Goal: Find contact information: Find contact information

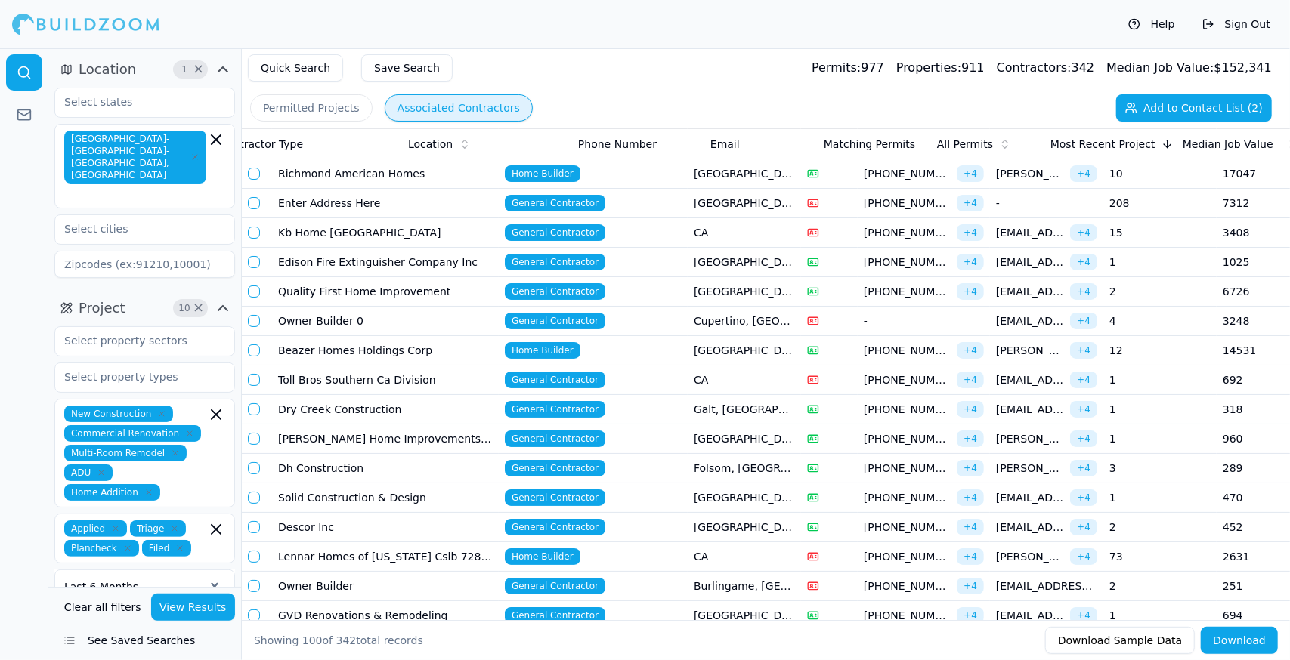
scroll to position [0, 286]
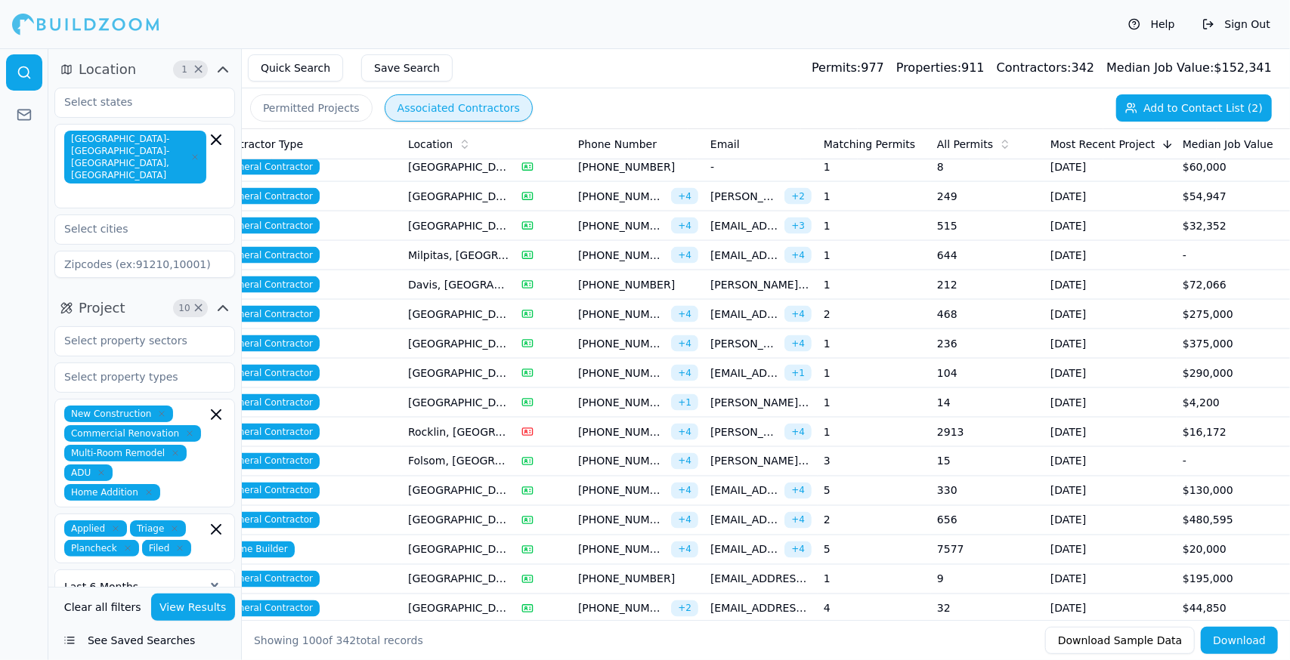
click at [480, 359] on td "[GEOGRAPHIC_DATA], [GEOGRAPHIC_DATA]" at bounding box center [458, 373] width 113 height 29
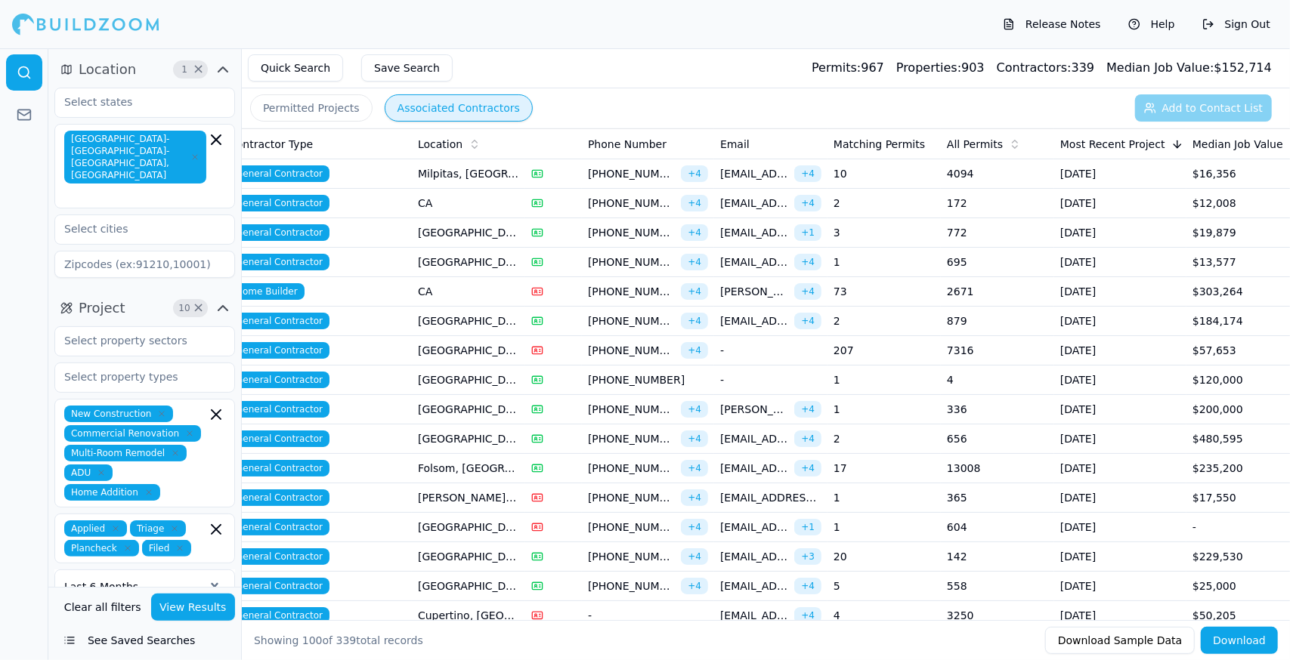
scroll to position [0, 286]
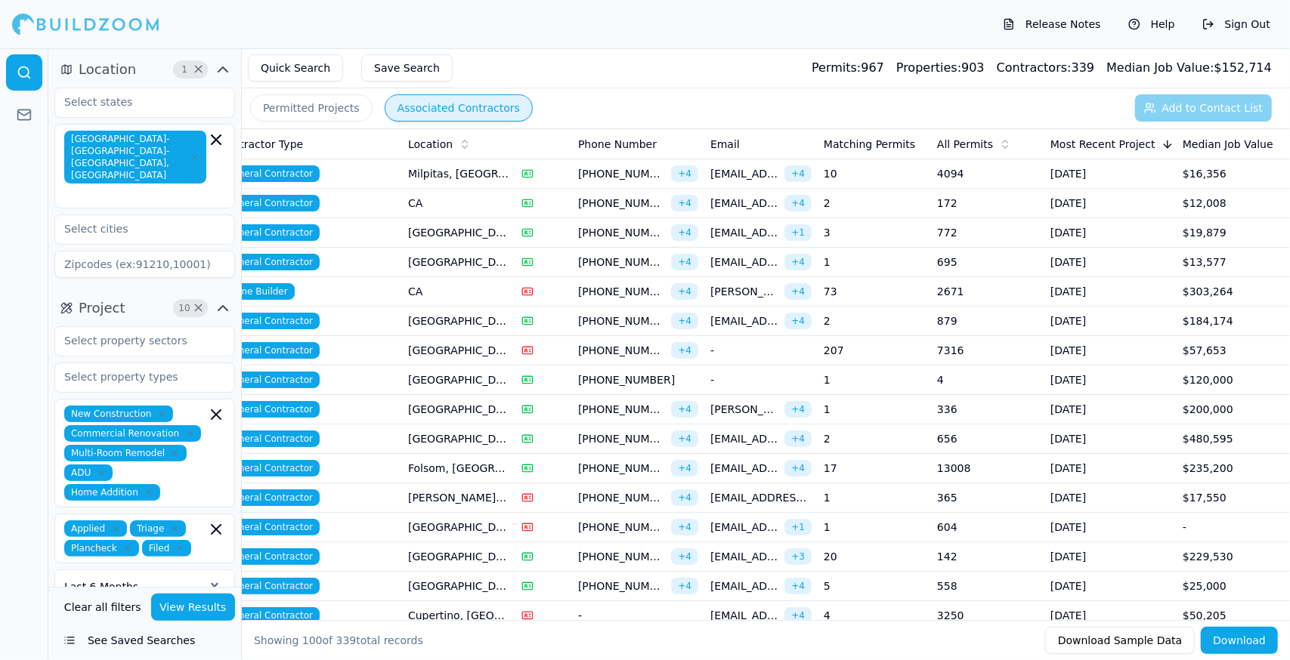
click at [594, 292] on span "[PHONE_NUMBER]" at bounding box center [621, 291] width 87 height 15
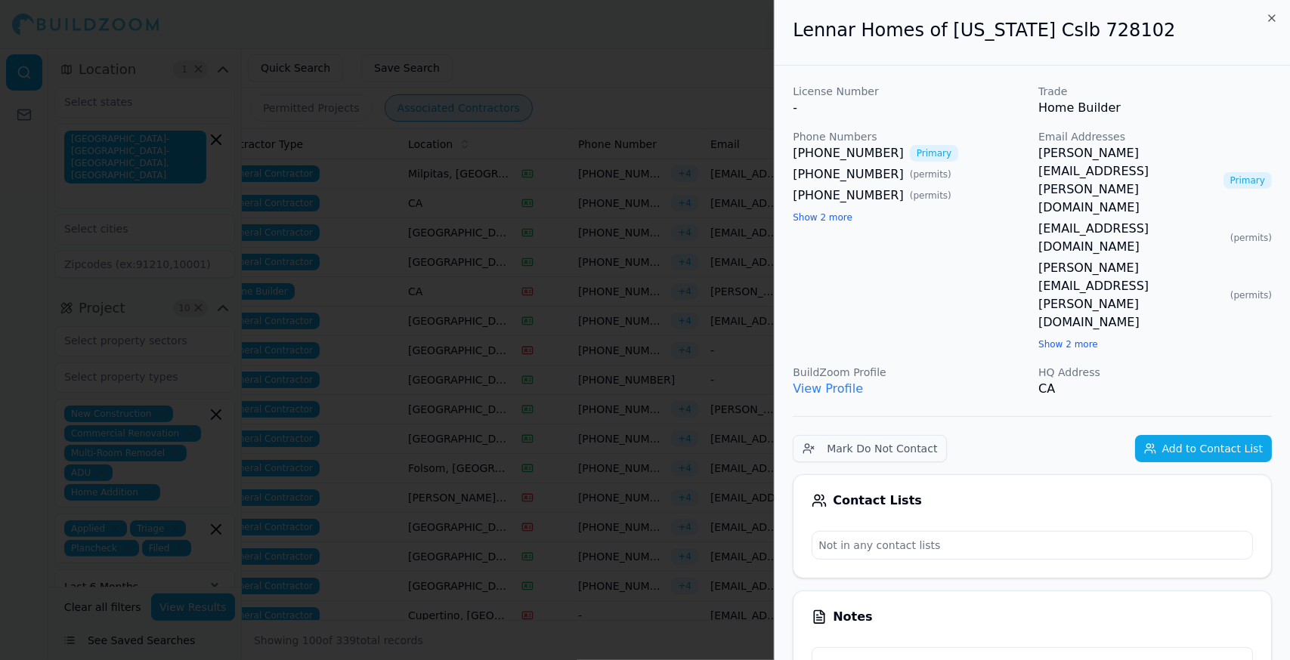
drag, startPoint x: 595, startPoint y: 292, endPoint x: 545, endPoint y: 238, distance: 72.7
click at [545, 238] on div at bounding box center [645, 330] width 1290 height 660
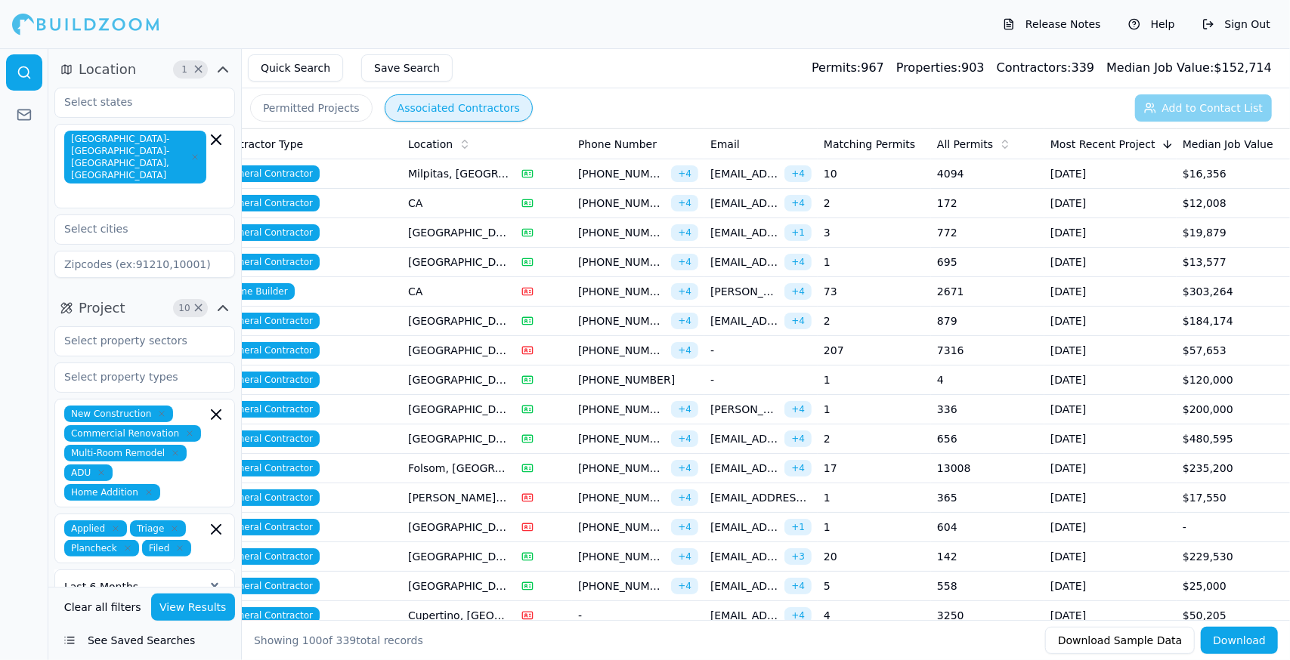
click at [734, 292] on span "[PERSON_NAME][EMAIL_ADDRESS][PERSON_NAME][DOMAIN_NAME]" at bounding box center [744, 291] width 68 height 15
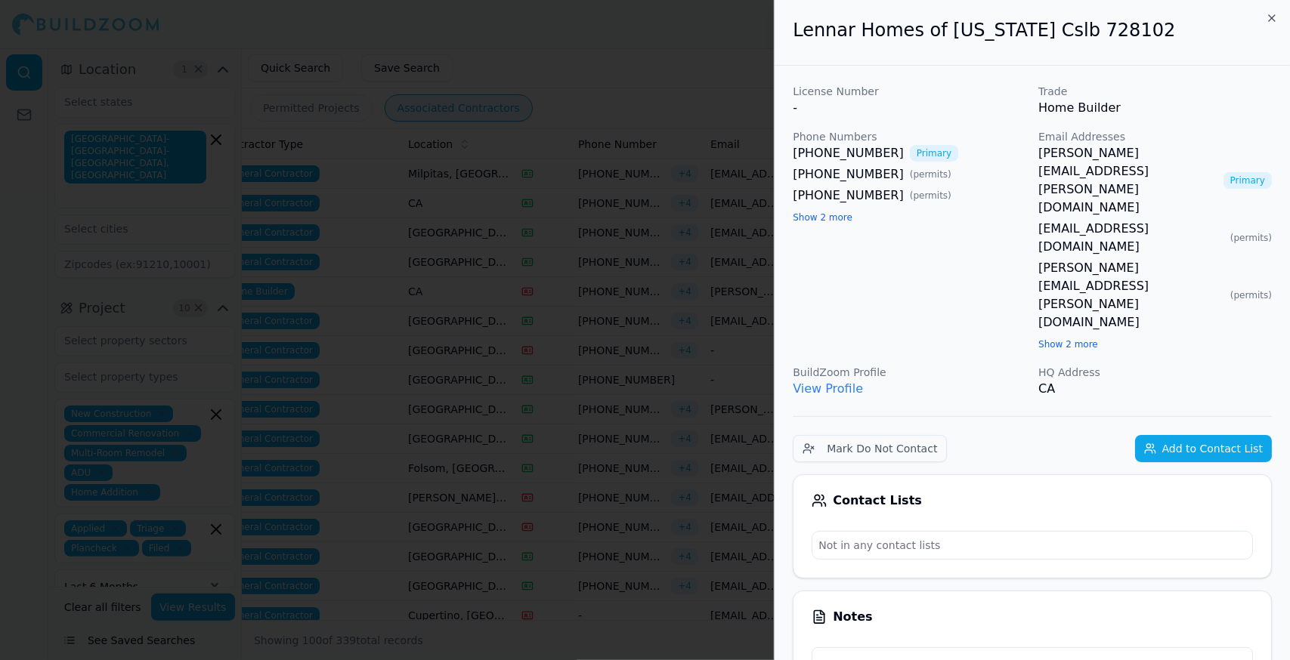
click at [734, 292] on div at bounding box center [645, 330] width 1290 height 660
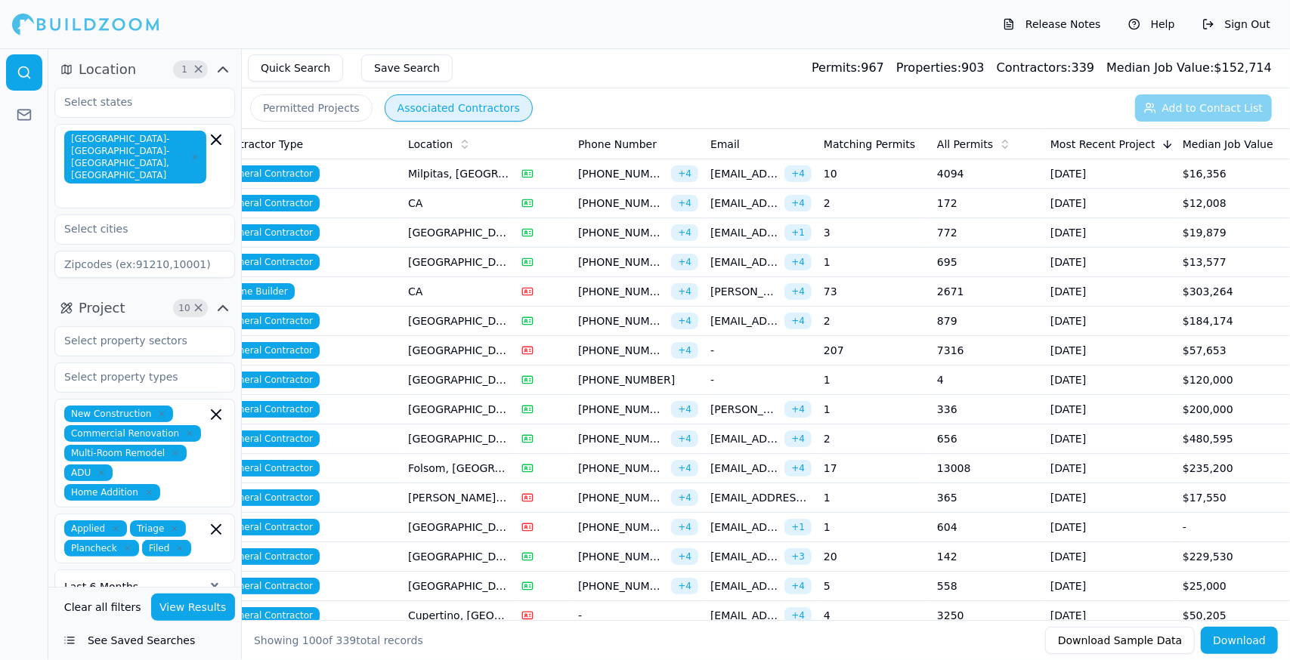
click at [737, 314] on span "[EMAIL_ADDRESS][DOMAIN_NAME]" at bounding box center [744, 321] width 68 height 15
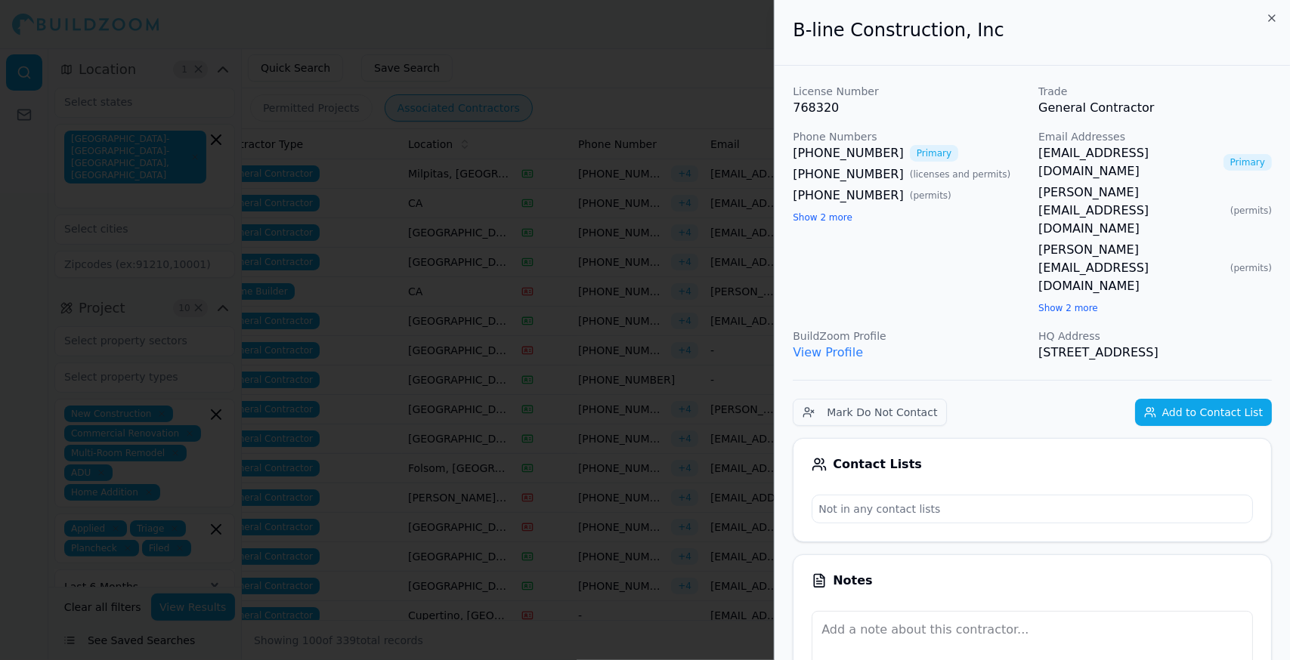
click at [737, 312] on div at bounding box center [645, 330] width 1290 height 660
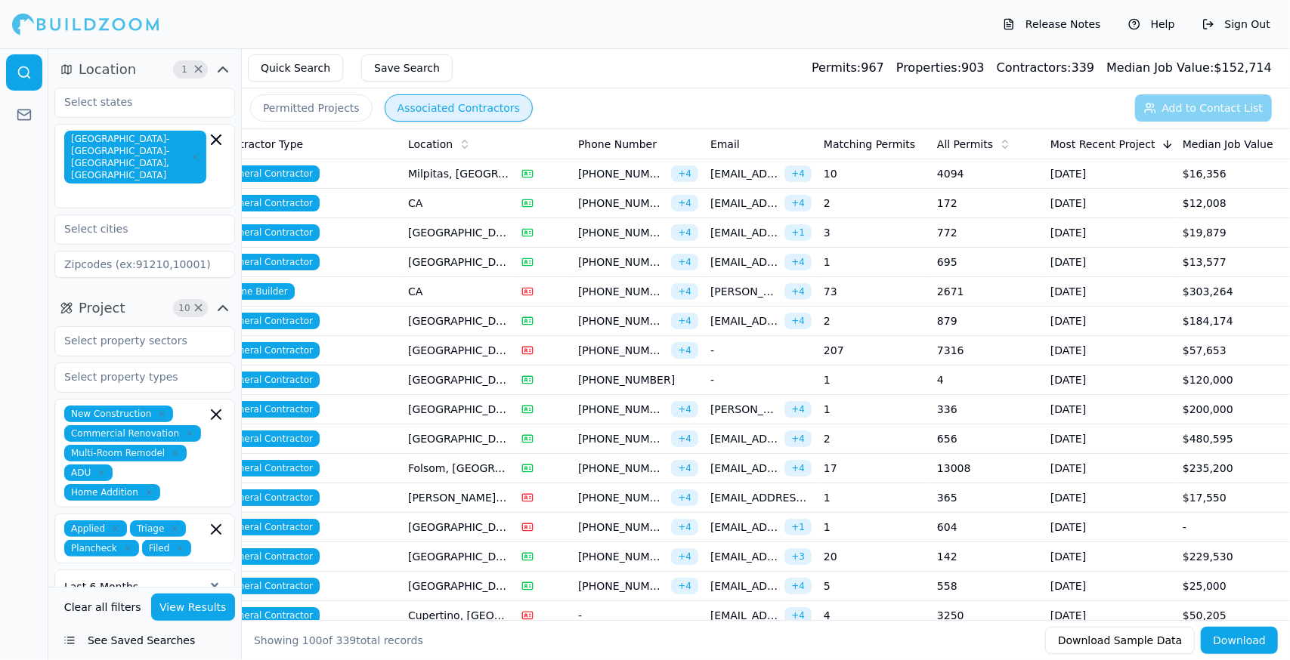
click at [718, 352] on td "-" at bounding box center [760, 350] width 113 height 29
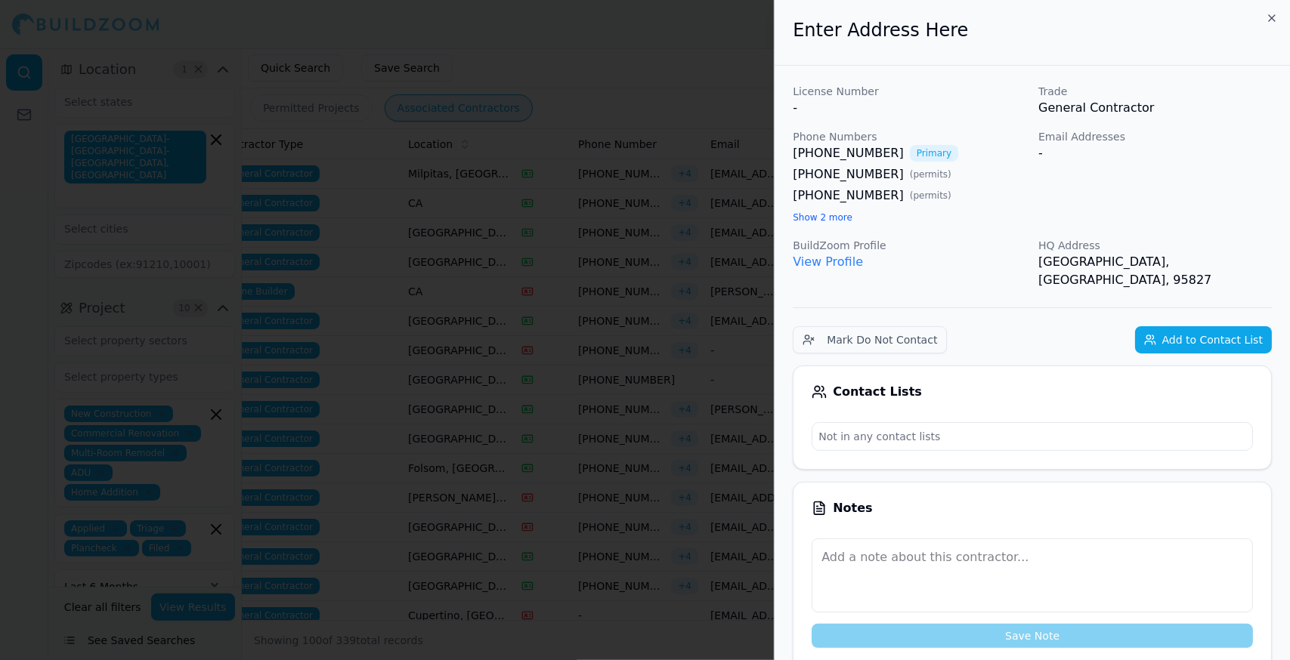
click at [718, 352] on div at bounding box center [645, 330] width 1290 height 660
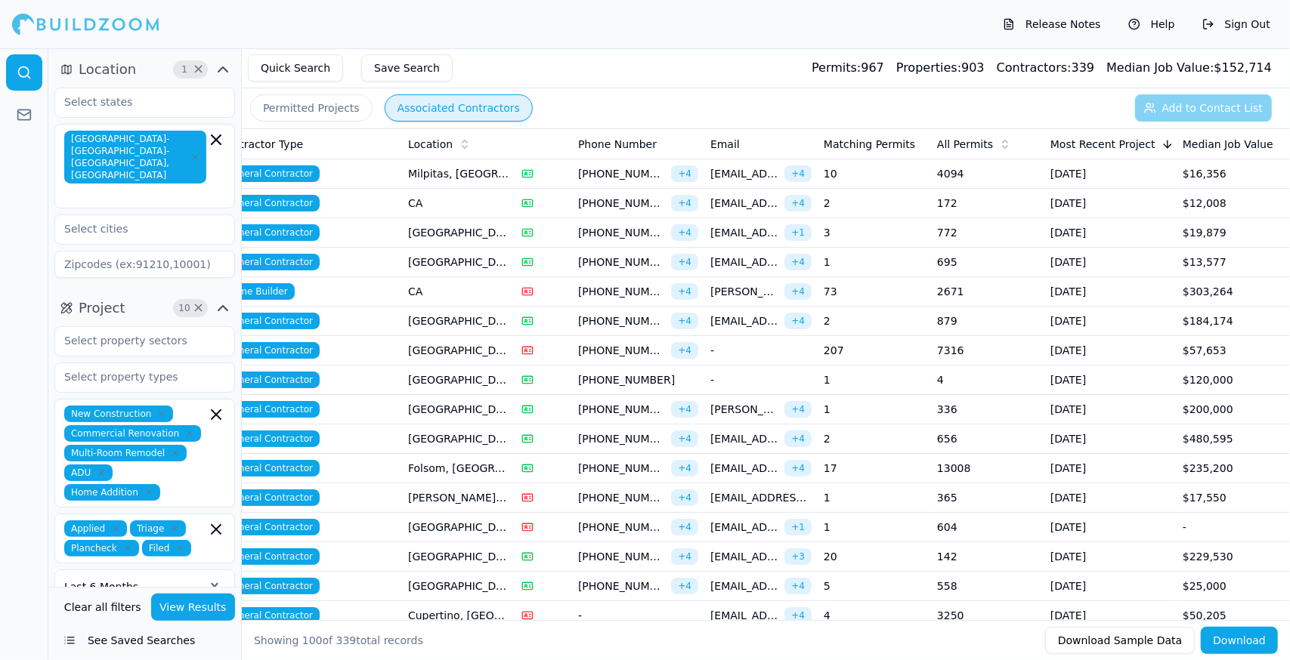
click at [734, 371] on td "-" at bounding box center [760, 380] width 113 height 29
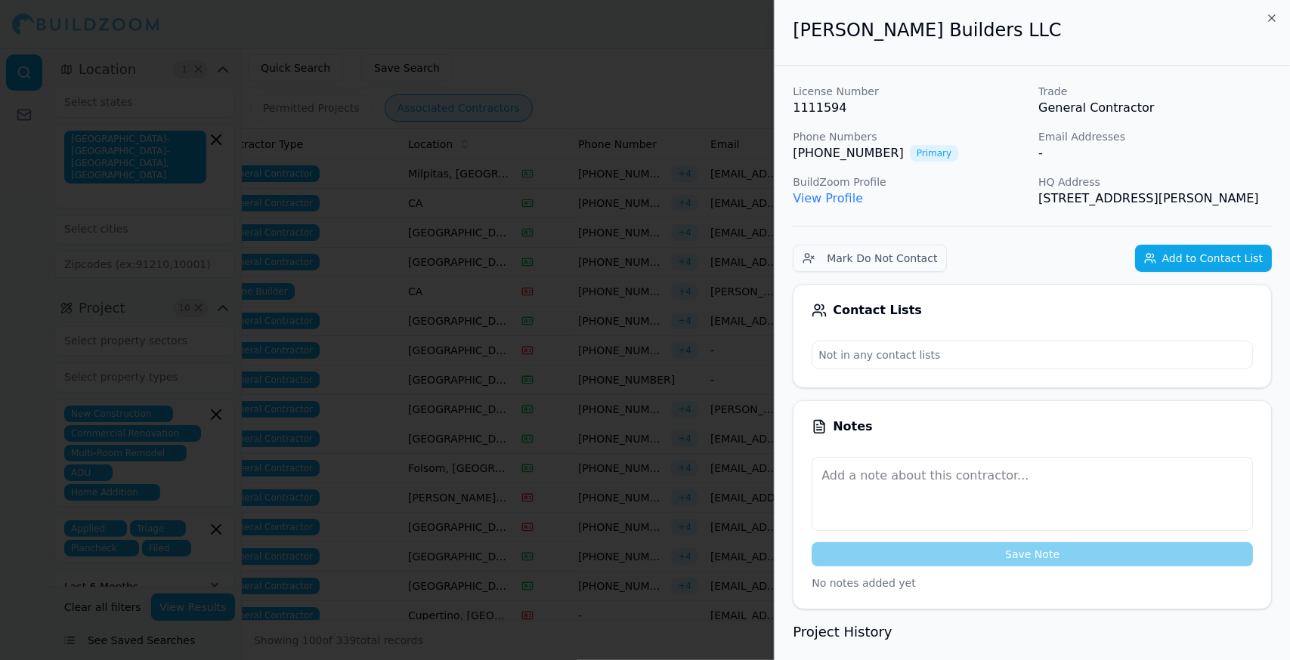
click at [734, 371] on div at bounding box center [645, 330] width 1290 height 660
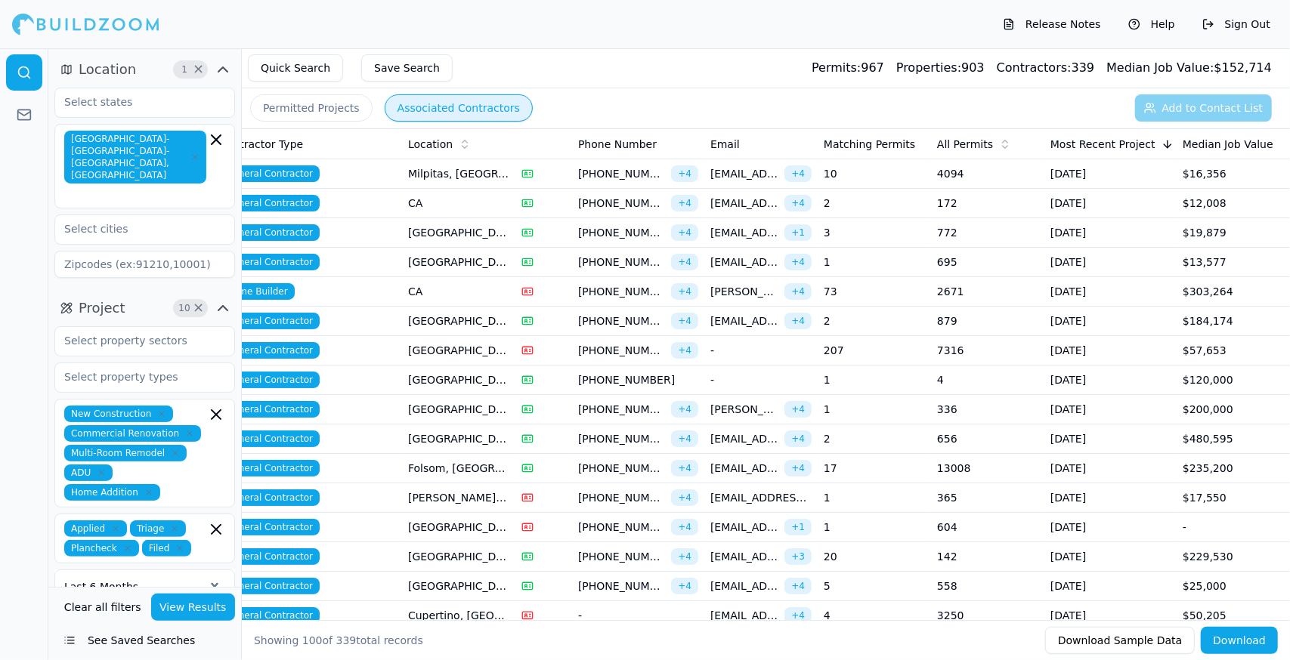
click at [734, 371] on td "-" at bounding box center [760, 380] width 113 height 29
